Goal: Find specific page/section: Find specific page/section

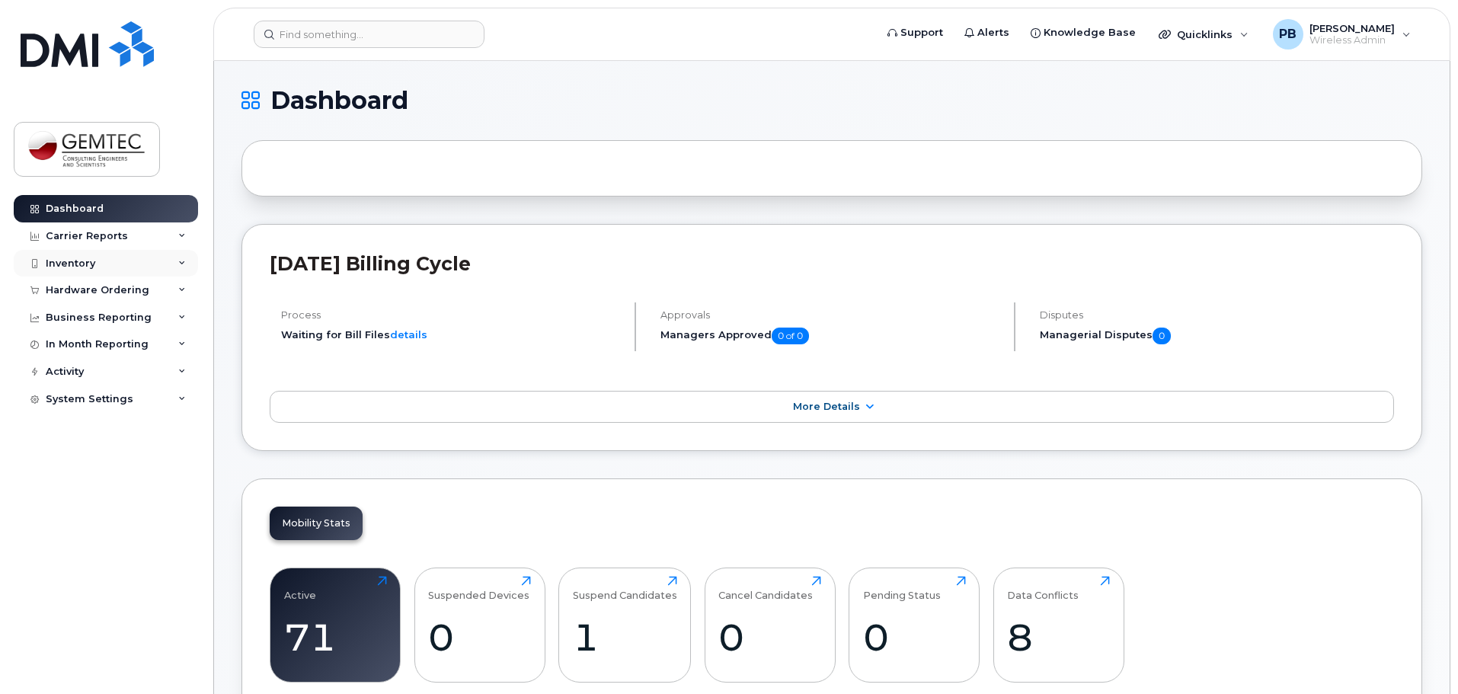
click at [89, 263] on div "Inventory" at bounding box center [71, 263] width 50 height 12
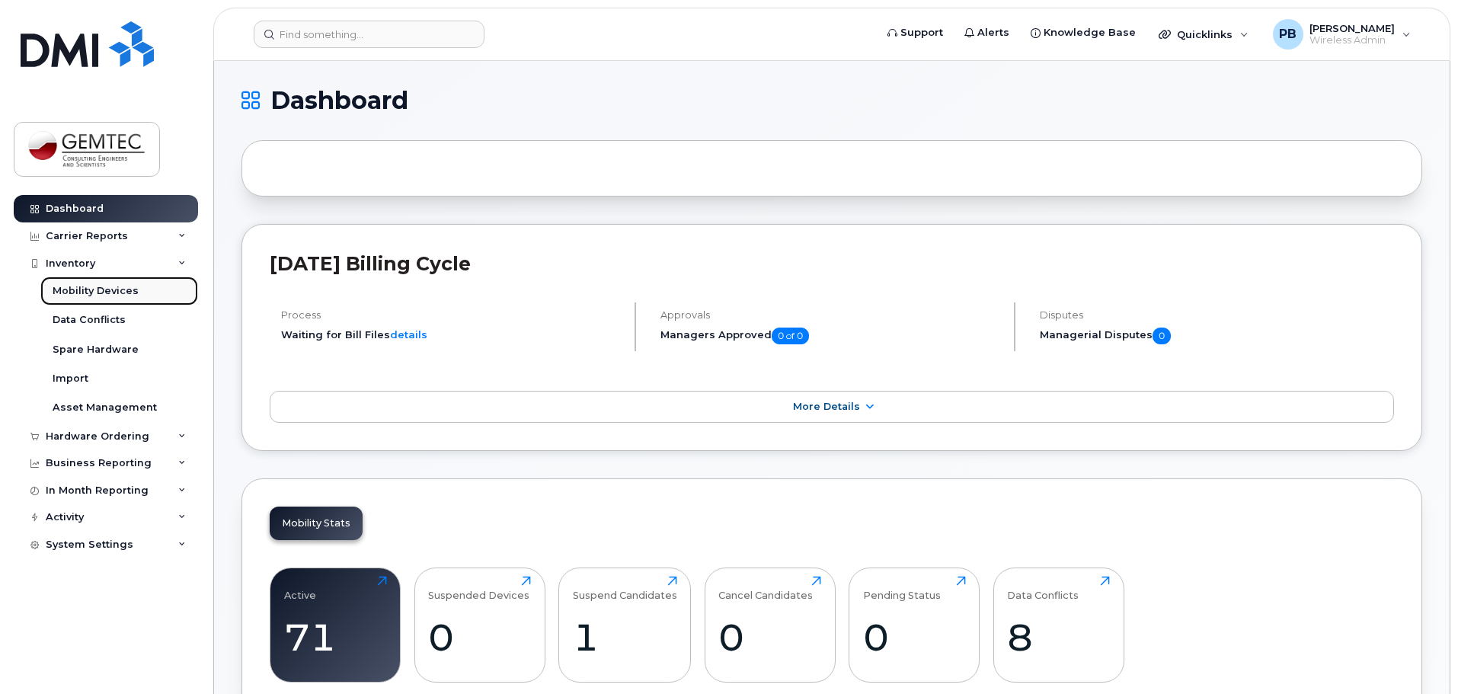
click at [97, 285] on div "Mobility Devices" at bounding box center [96, 291] width 86 height 14
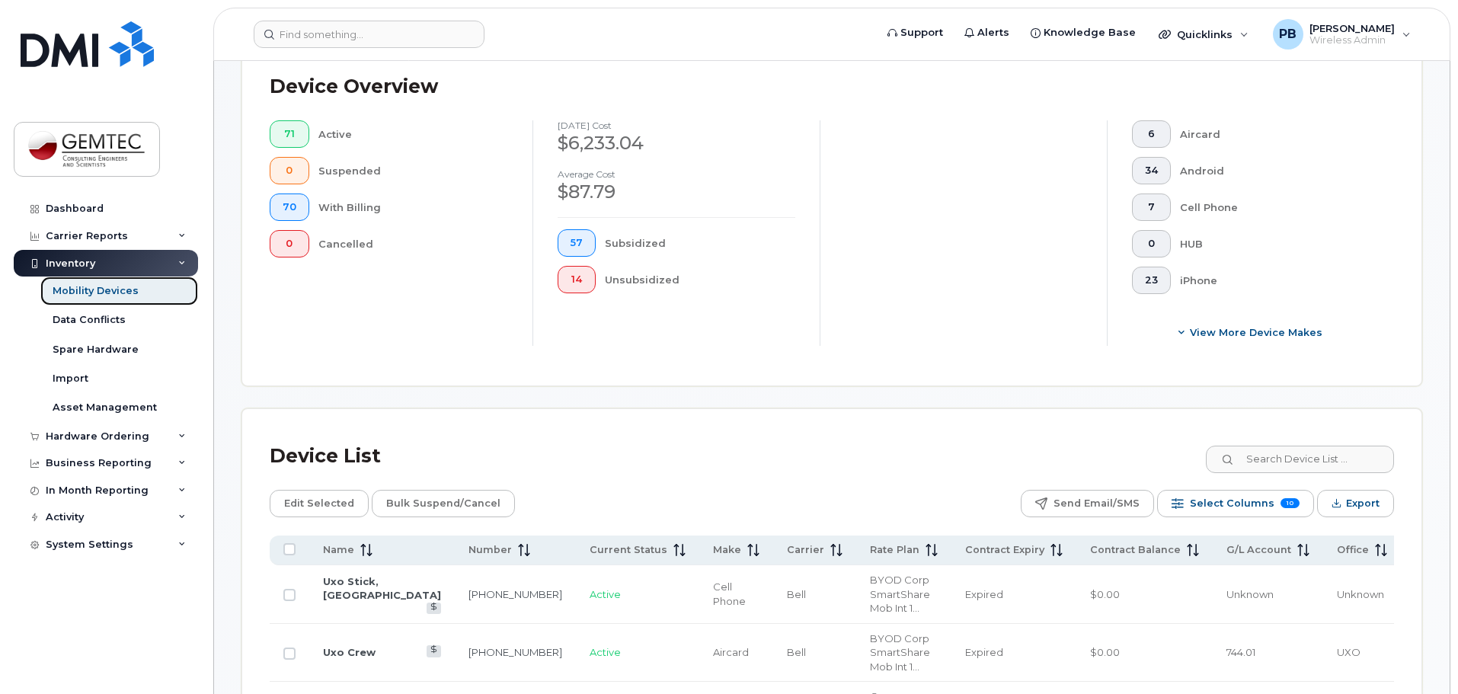
scroll to position [381, 0]
click at [363, 542] on span at bounding box center [363, 549] width 18 height 14
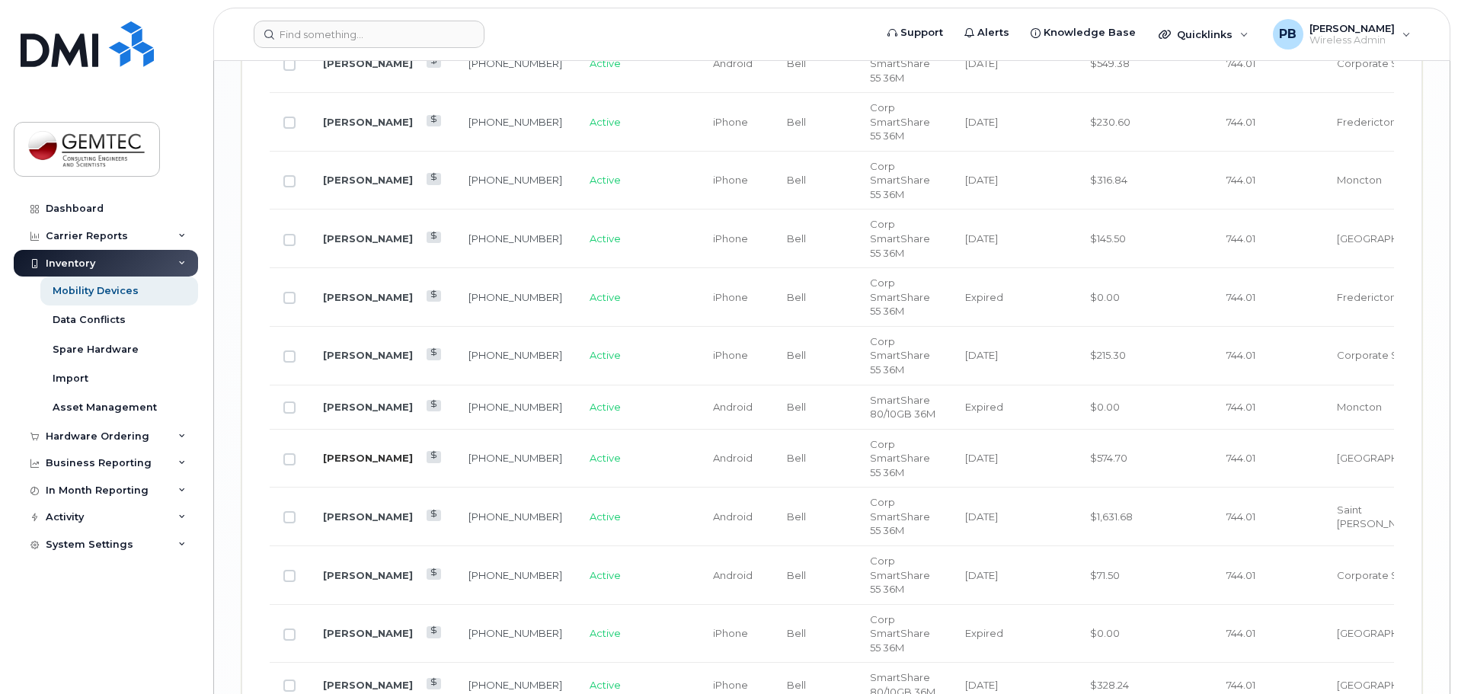
scroll to position [2894, 0]
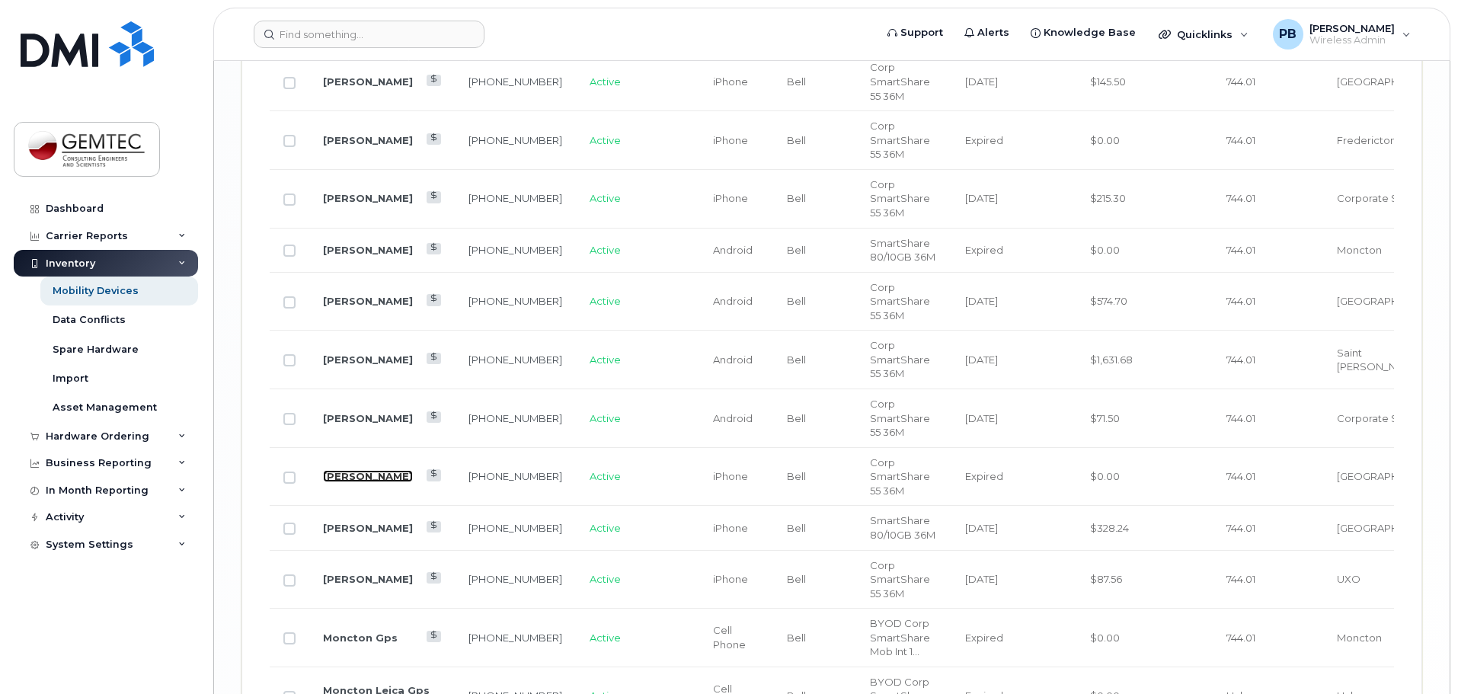
click at [338, 470] on link "[PERSON_NAME]" at bounding box center [368, 476] width 90 height 12
